Goal: Transaction & Acquisition: Purchase product/service

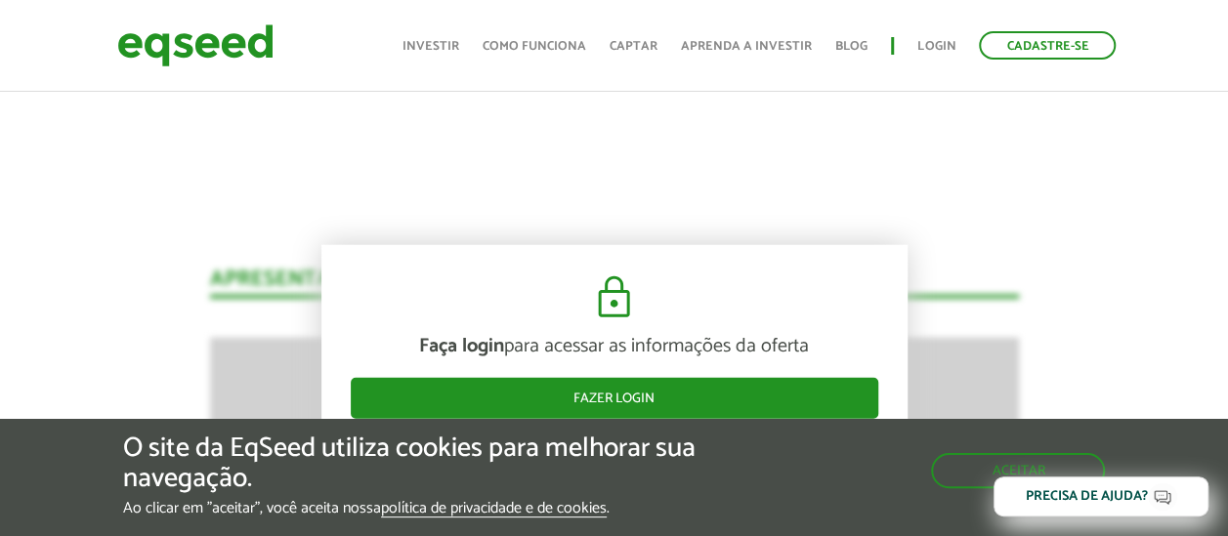
scroll to position [2097, 0]
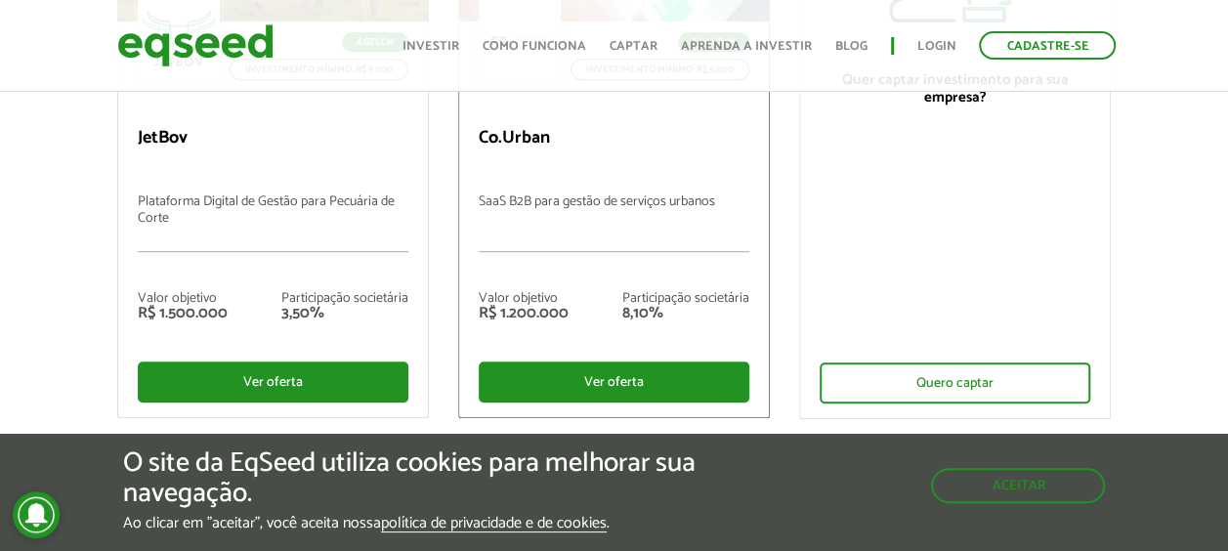
scroll to position [488, 0]
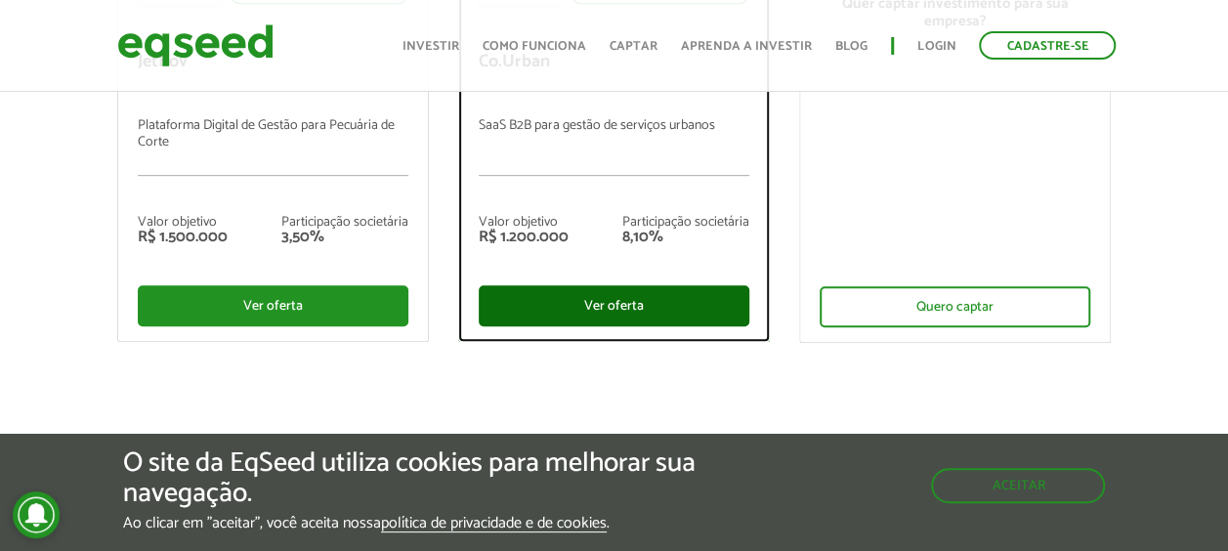
click at [566, 305] on div "Ver oferta" at bounding box center [614, 305] width 271 height 41
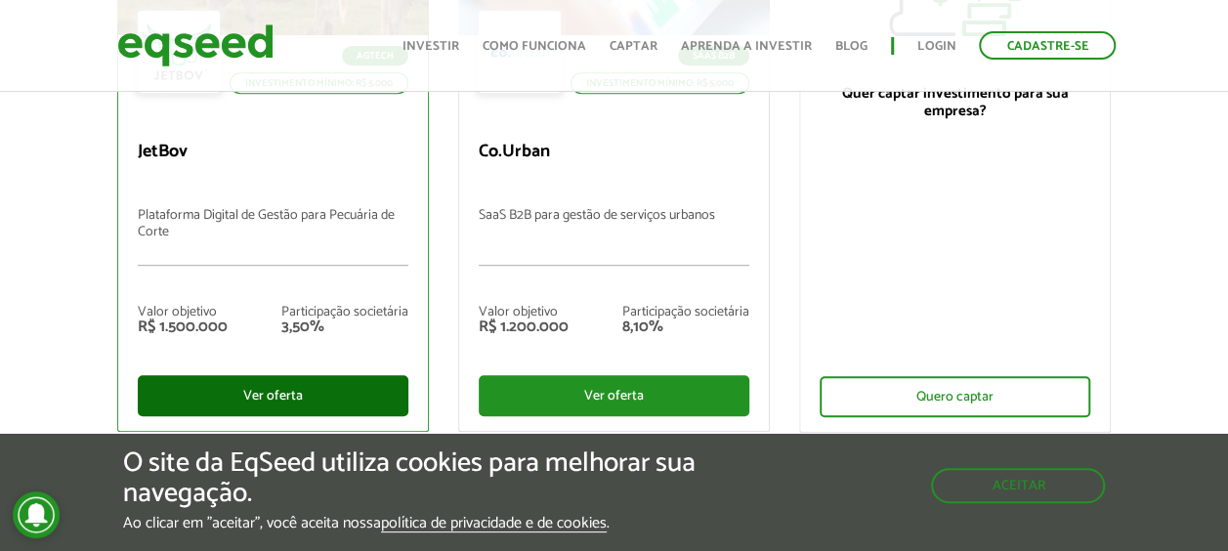
scroll to position [488, 0]
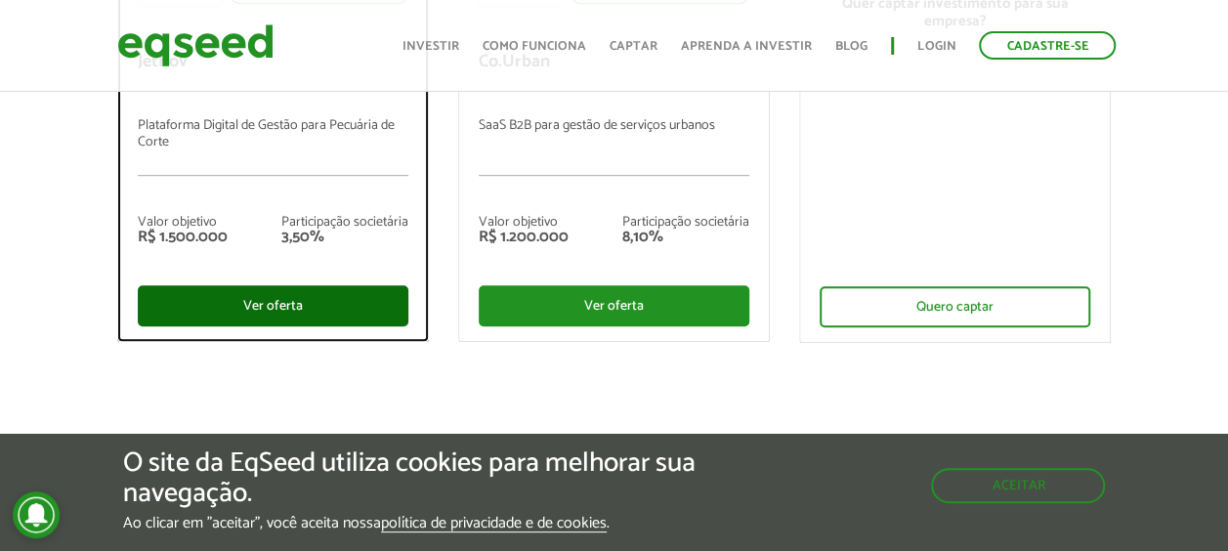
click at [244, 307] on div "Ver oferta" at bounding box center [273, 305] width 271 height 41
